Goal: Communication & Community: Answer question/provide support

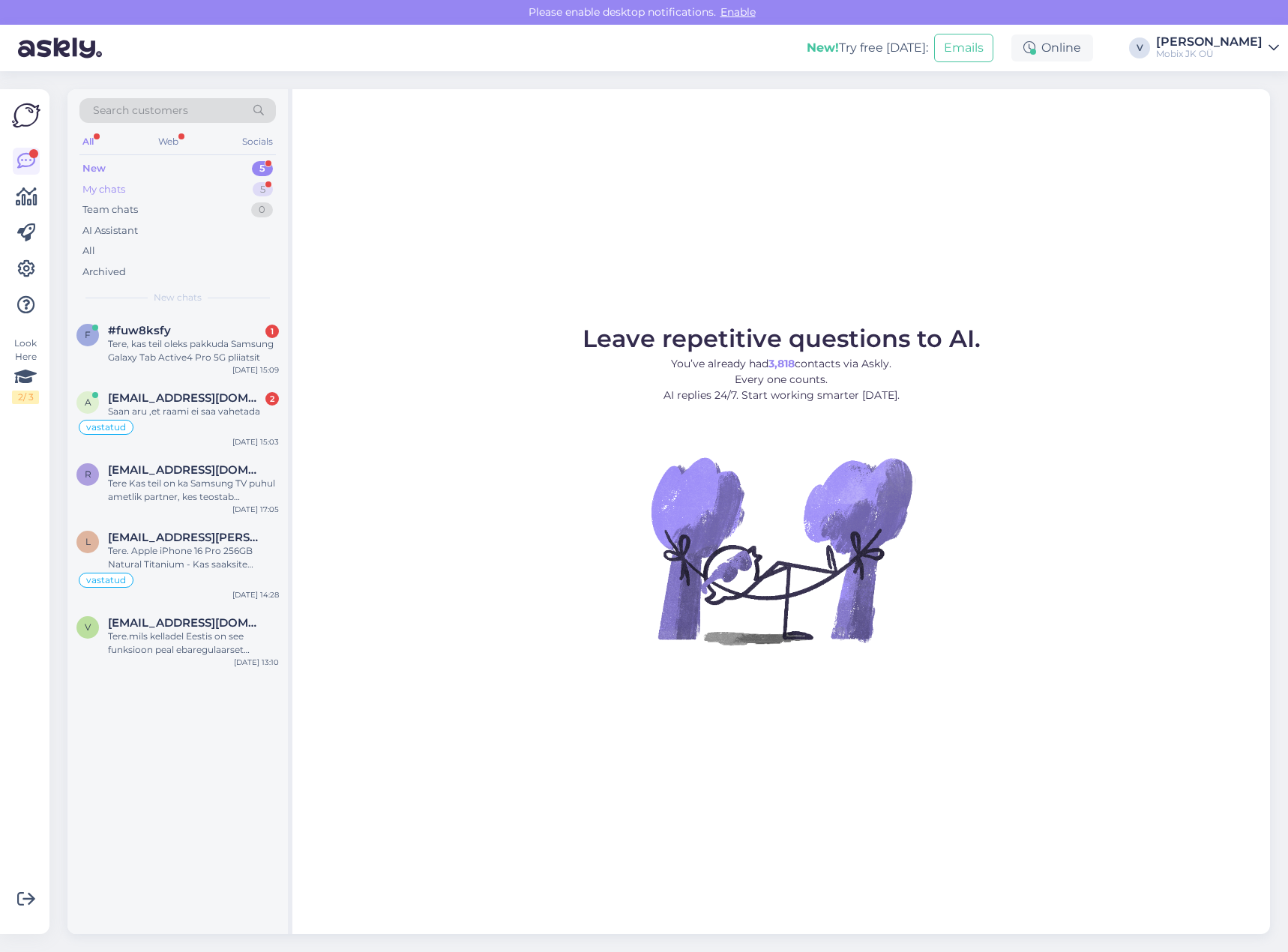
click at [249, 188] on div "My chats 5" at bounding box center [178, 189] width 196 height 21
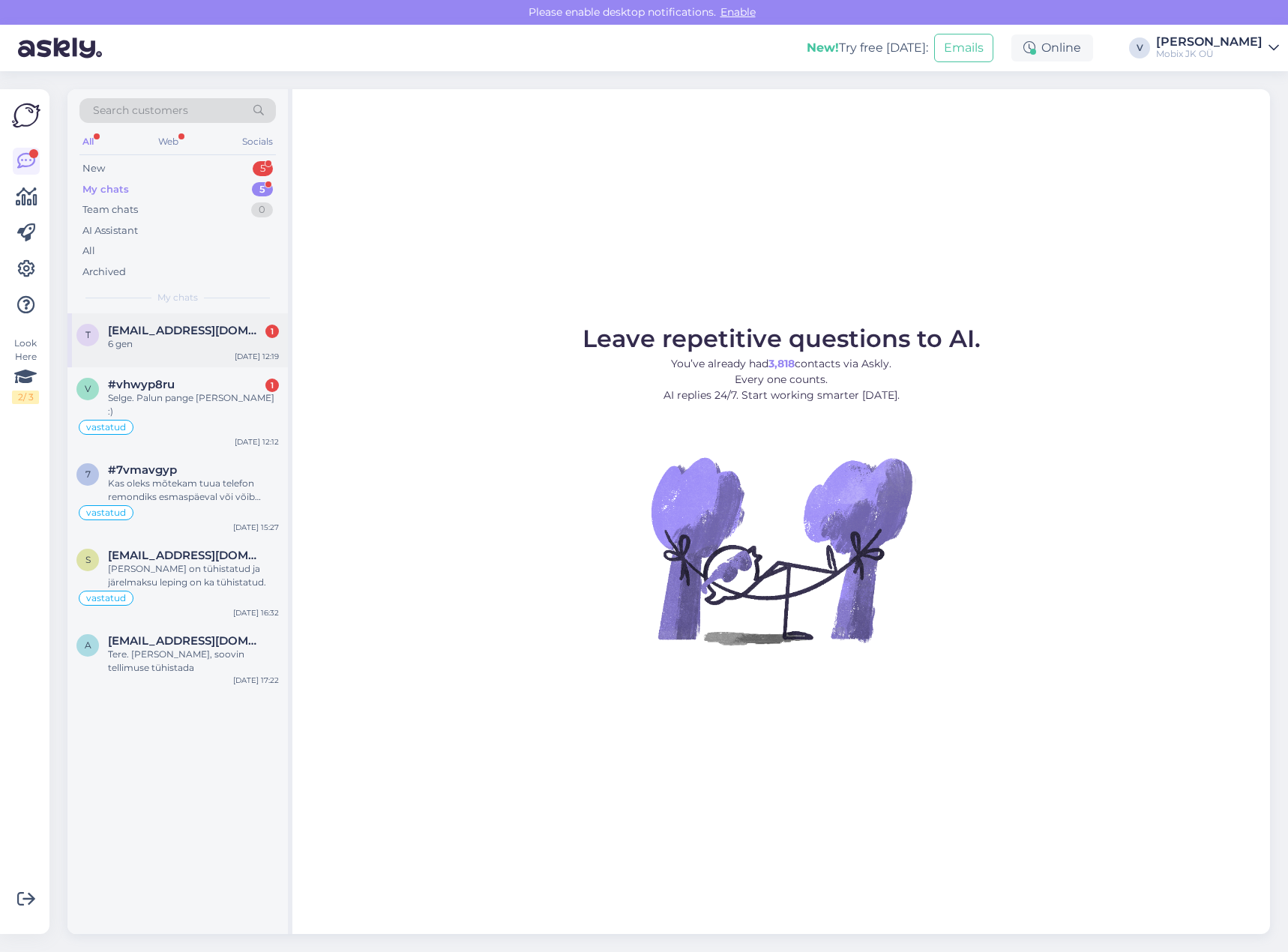
click at [155, 347] on div "6 gen" at bounding box center [193, 344] width 171 height 14
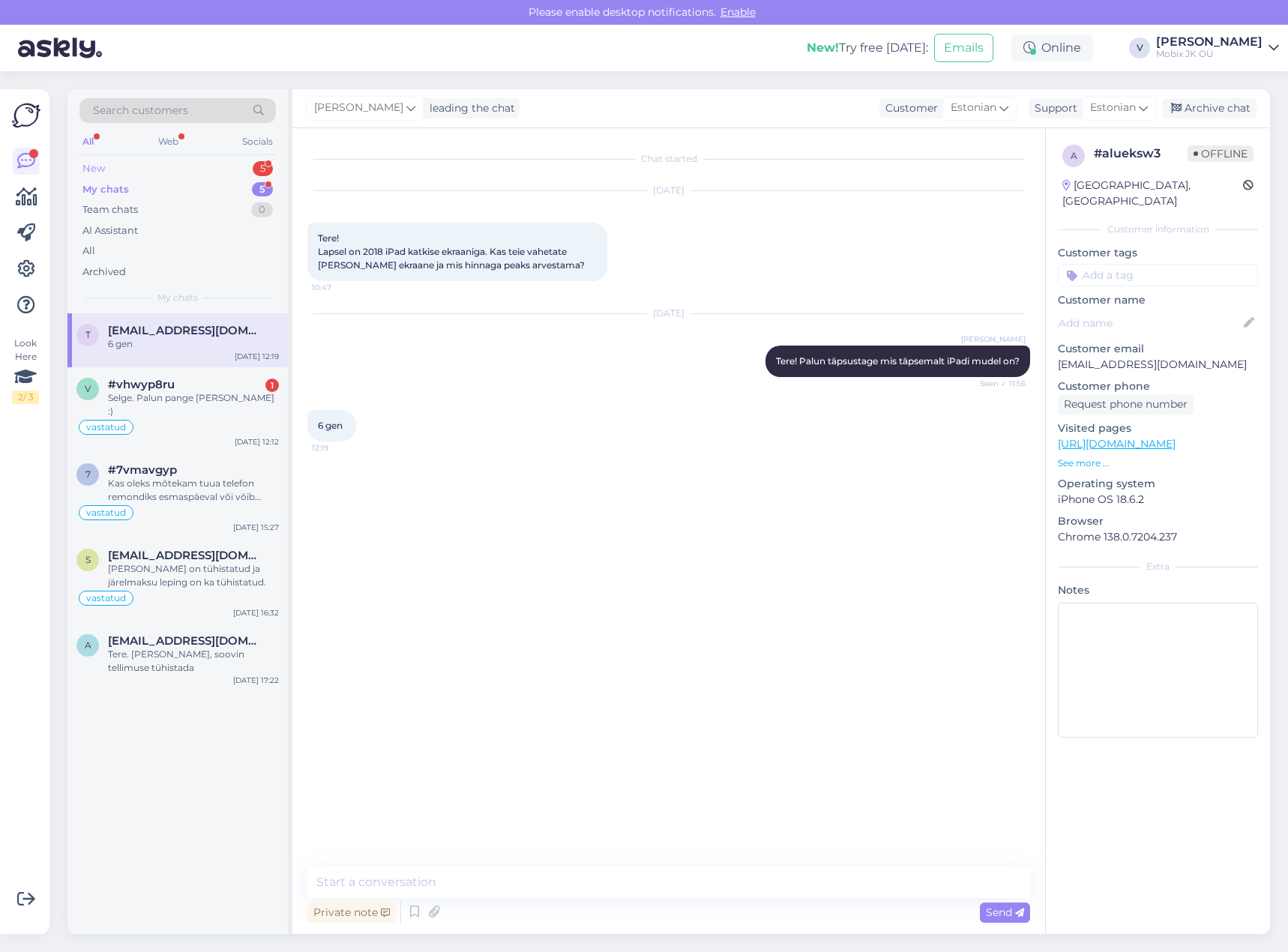
click at [211, 166] on div "New 5" at bounding box center [178, 168] width 196 height 21
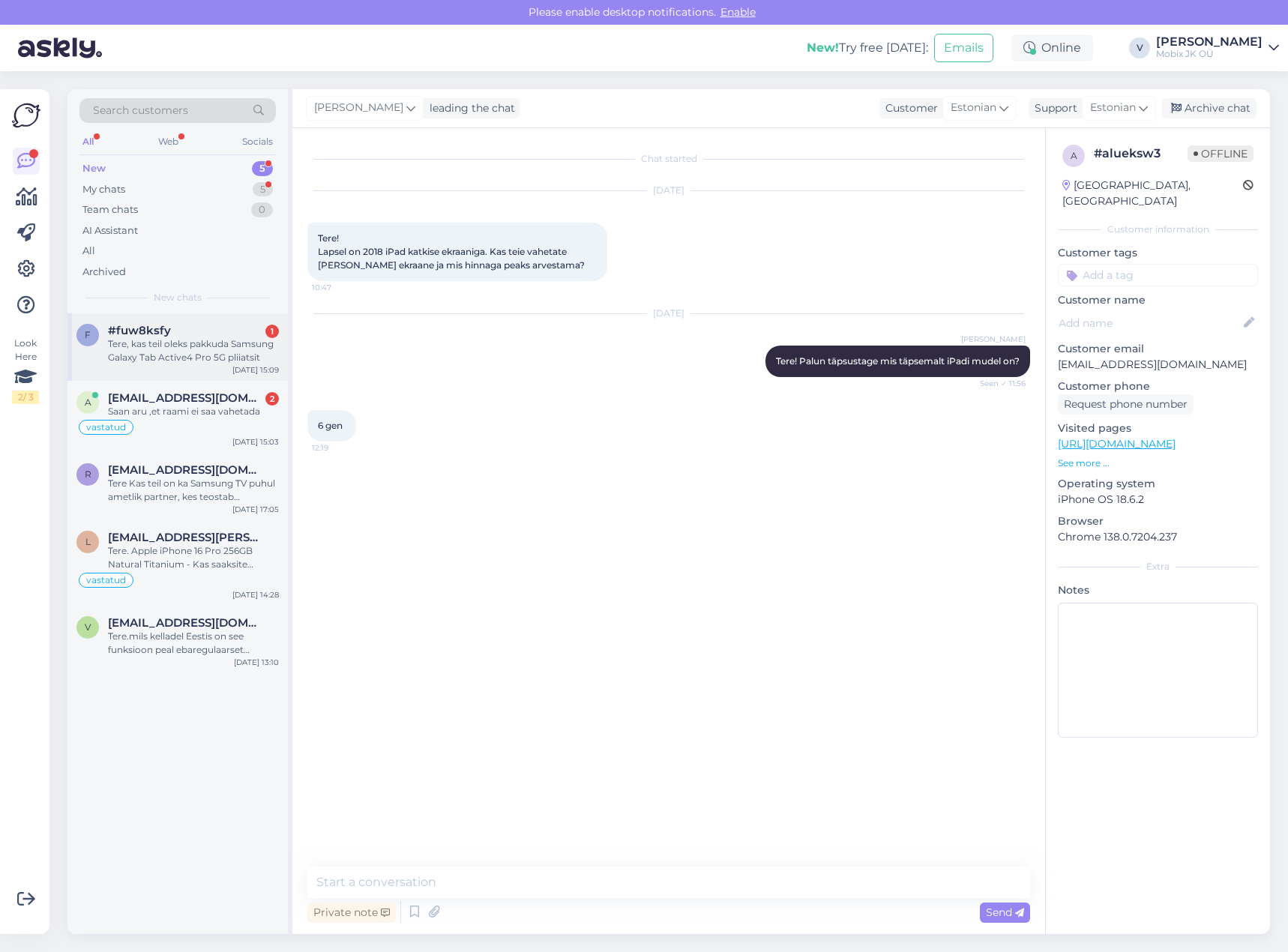
click at [217, 354] on div "Tere, kas teil oleks pakkuda Samsung Galaxy Tab Active4 Pro 5G pliiatsit" at bounding box center [193, 351] width 171 height 27
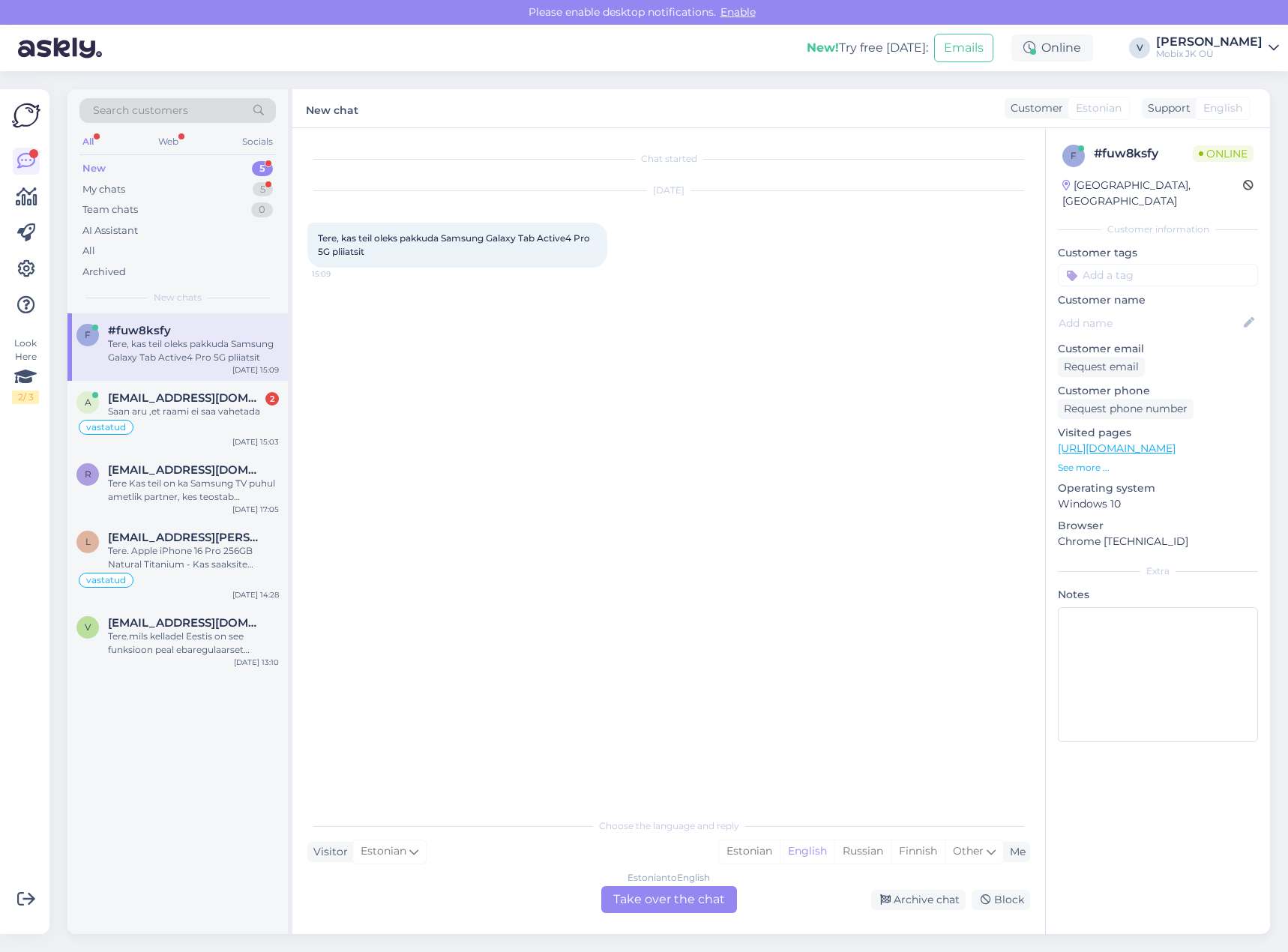
drag, startPoint x: 746, startPoint y: 846, endPoint x: 729, endPoint y: 896, distance: 52.8
click at [747, 847] on div "Estonian" at bounding box center [749, 851] width 60 height 22
click at [713, 896] on div "Estonian to Estonian Take over the chat" at bounding box center [669, 899] width 136 height 27
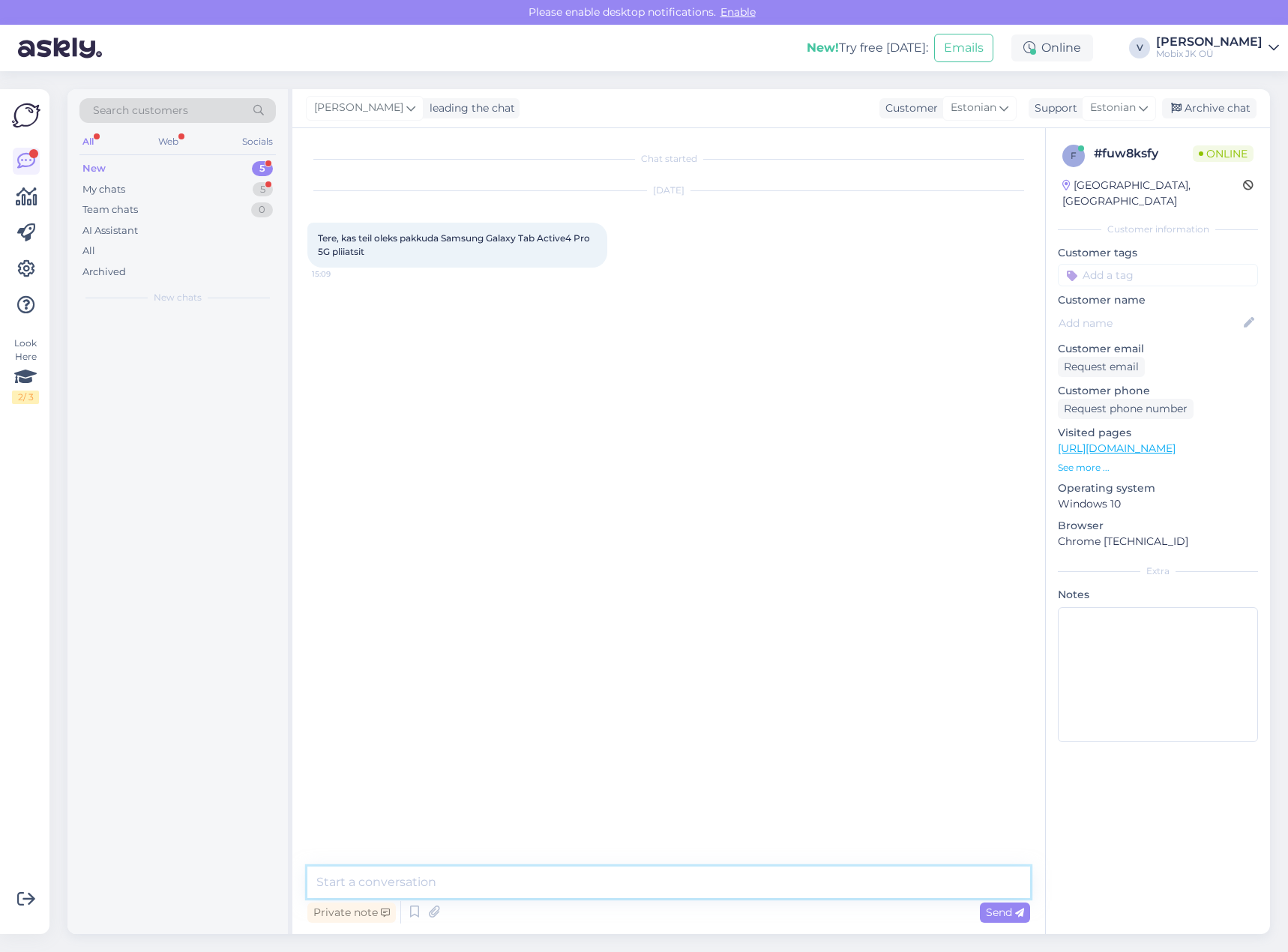
click at [713, 873] on textarea at bounding box center [669, 882] width 723 height 31
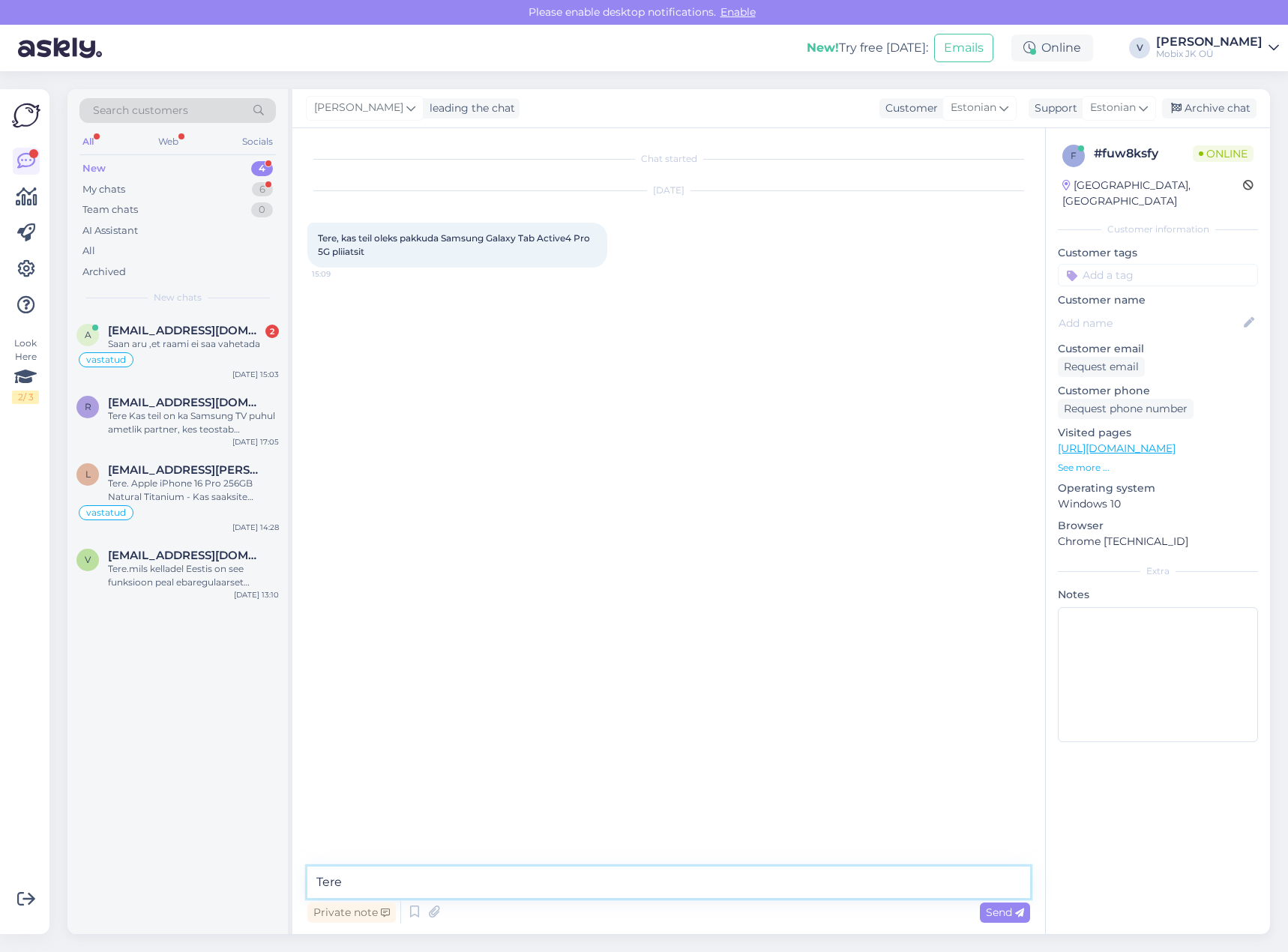
type textarea "Tere!"
click at [867, 874] on textarea at bounding box center [669, 882] width 723 height 31
paste textarea "[URL][DOMAIN_NAME]"
type textarea "Sobiv pliiats Tab Active 4 Pro 5G mudelile oleks [URL][DOMAIN_NAME]"
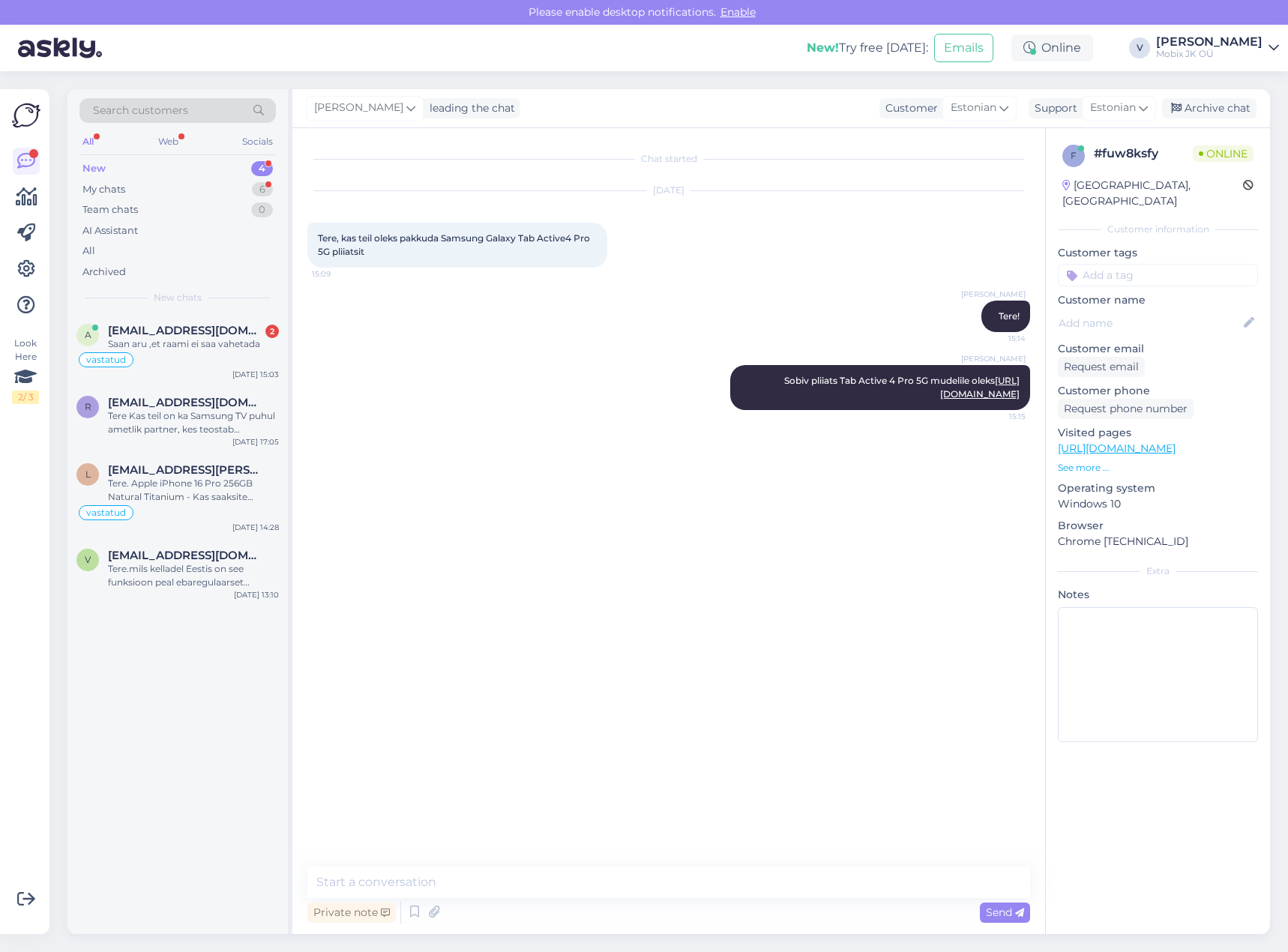
click at [1217, 264] on input at bounding box center [1158, 275] width 201 height 22
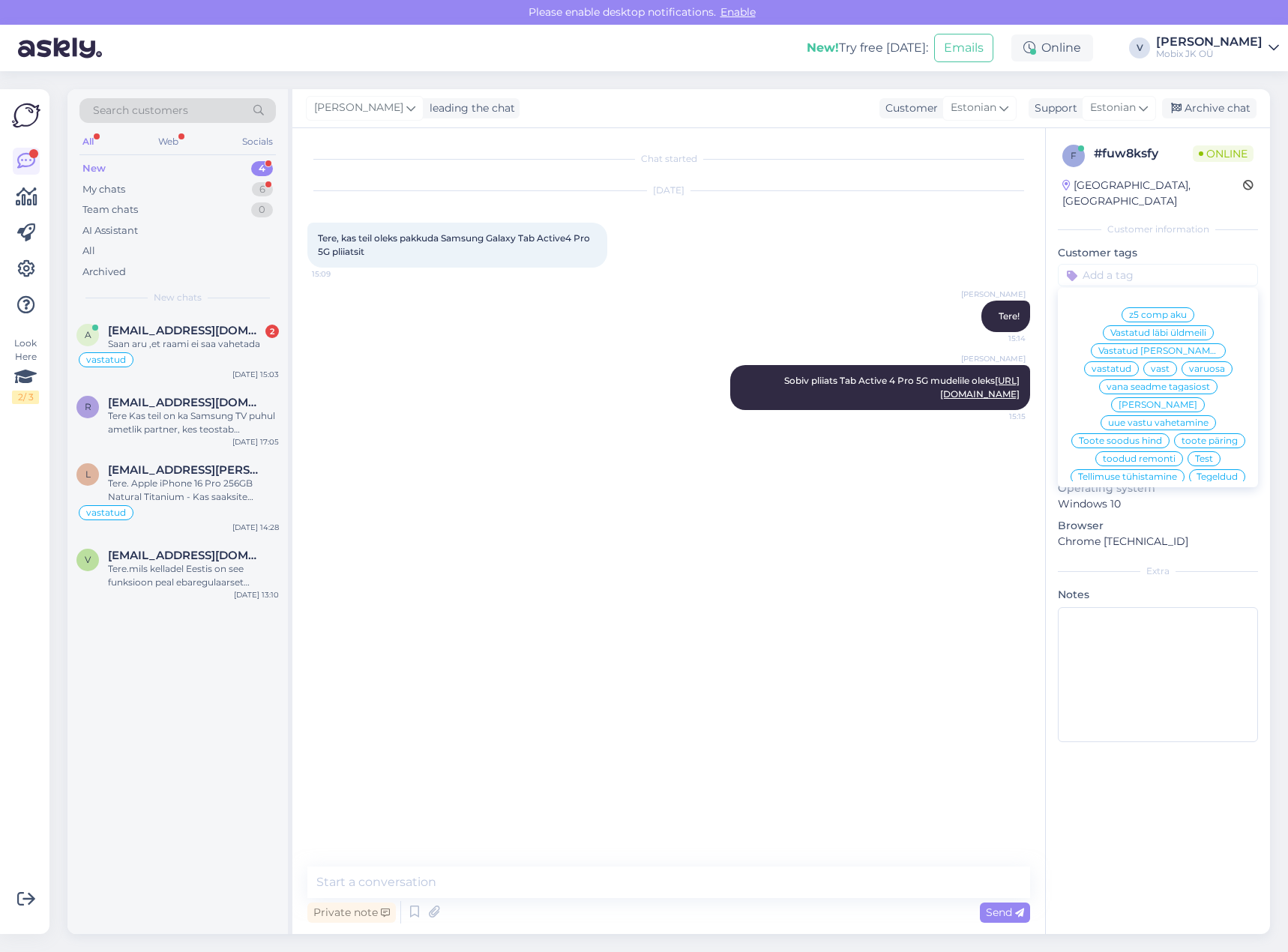
click at [1132, 364] on span "vastatud" at bounding box center [1111, 369] width 40 height 9
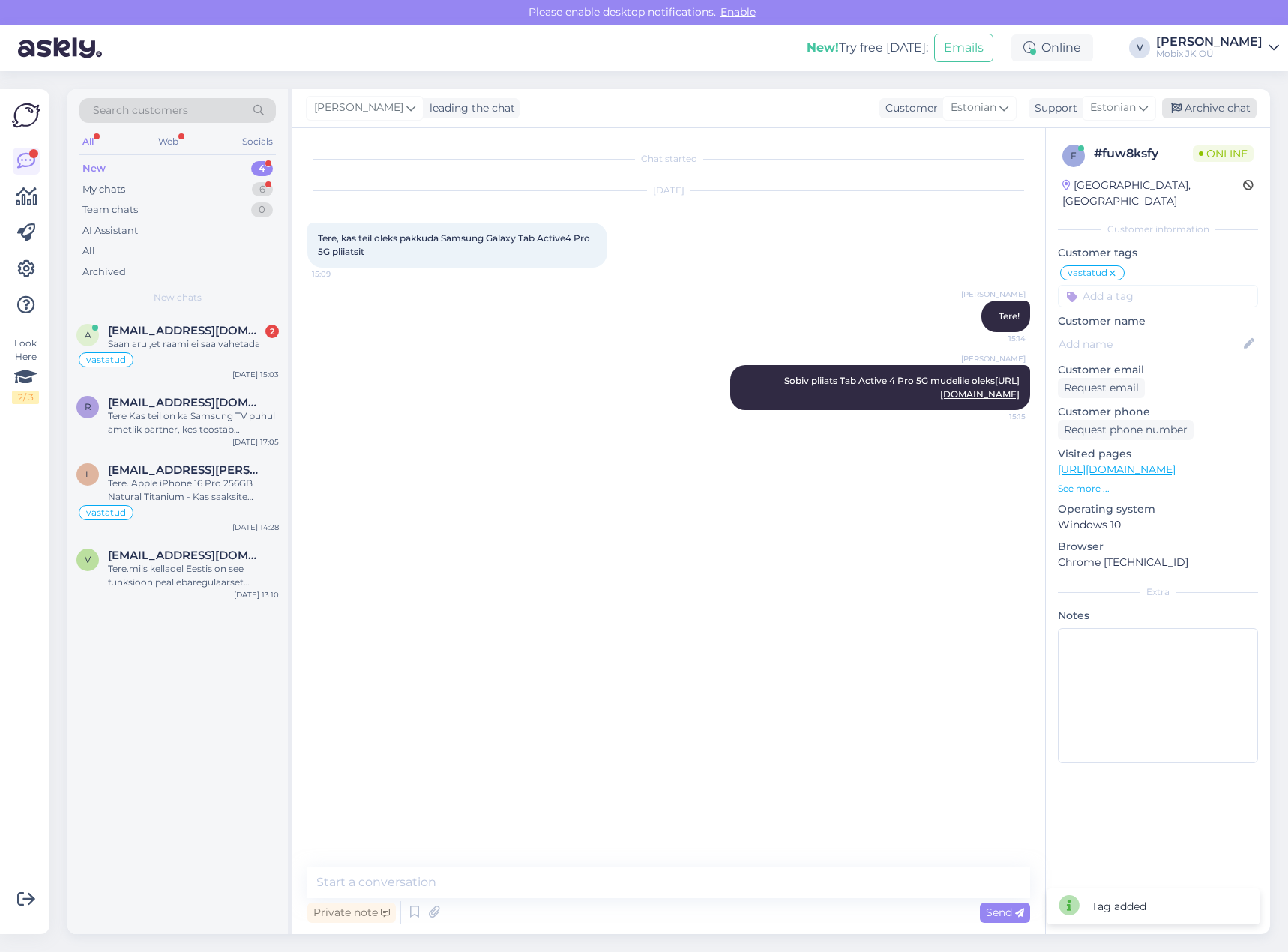
click at [1204, 107] on div "Archive chat" at bounding box center [1209, 109] width 94 height 20
